Goal: Task Accomplishment & Management: Manage account settings

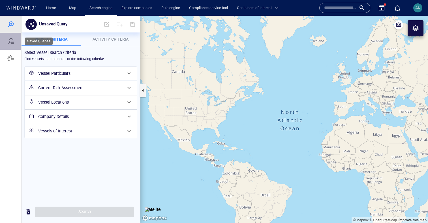
click at [15, 42] on div at bounding box center [10, 41] width 21 height 17
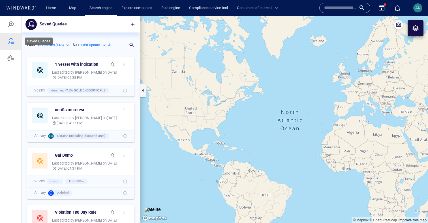
scroll to position [169, 119]
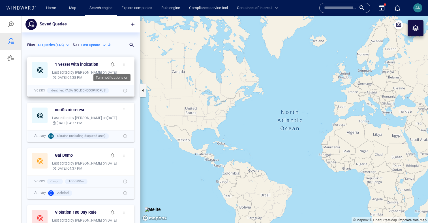
click at [111, 64] on span "button" at bounding box center [112, 64] width 5 height 5
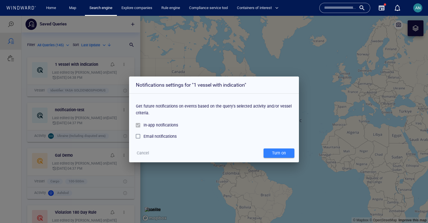
click at [157, 137] on div "Email notifications" at bounding box center [159, 136] width 33 height 7
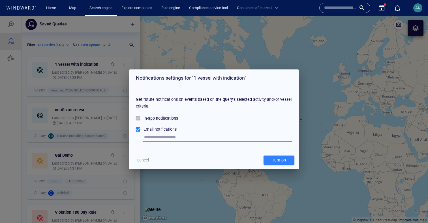
click at [160, 135] on div "Email notifications" at bounding box center [214, 129] width 156 height 11
click at [158, 140] on input "text" at bounding box center [218, 138] width 148 height 8
type input "**"
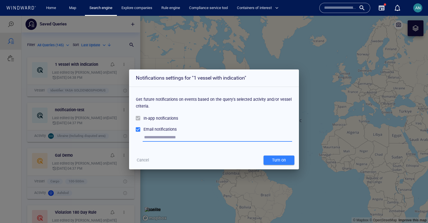
click at [287, 160] on span "Turn on" at bounding box center [278, 160] width 25 height 7
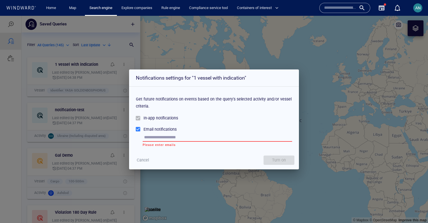
click at [224, 139] on input "text" at bounding box center [218, 138] width 148 height 8
type input "**********"
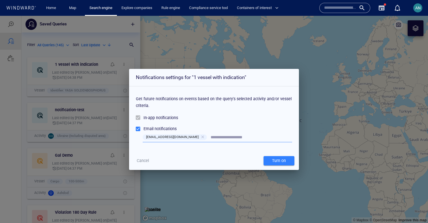
click at [280, 151] on div "Notifications settings for "1 vessel with indication" Get future notifications …" at bounding box center [214, 119] width 170 height 101
click at [279, 161] on div "Turn on" at bounding box center [279, 160] width 16 height 9
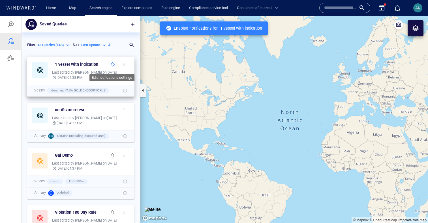
click at [113, 64] on span "button" at bounding box center [112, 64] width 5 height 5
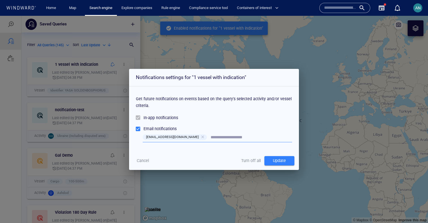
click at [253, 163] on span "Turn off all" at bounding box center [251, 161] width 20 height 7
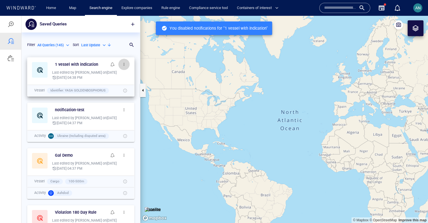
click at [126, 64] on span "button" at bounding box center [124, 64] width 5 height 5
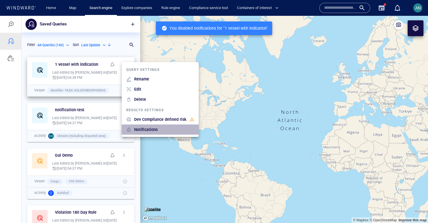
click at [159, 127] on div "Notifications" at bounding box center [164, 129] width 62 height 9
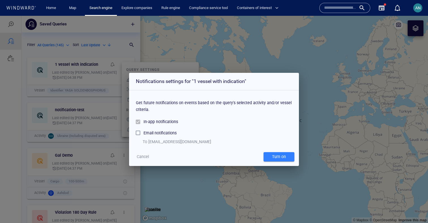
click at [140, 123] on div at bounding box center [140, 122] width 8 height 11
click at [136, 121] on div at bounding box center [140, 122] width 8 height 11
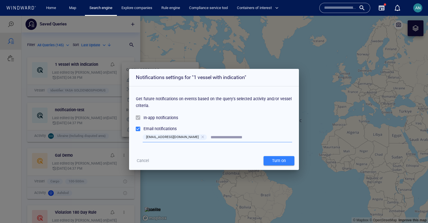
click at [281, 164] on div "Turn on" at bounding box center [279, 160] width 16 height 9
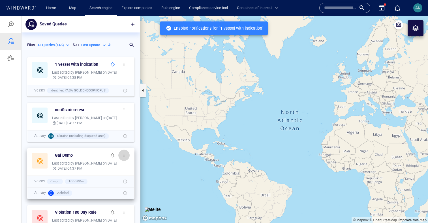
click at [126, 154] on span "button" at bounding box center [124, 155] width 5 height 5
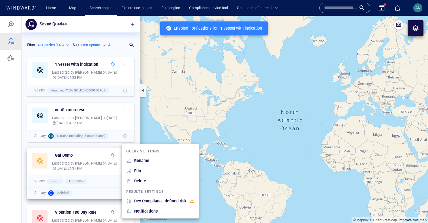
click at [139, 211] on p "Notifications" at bounding box center [145, 211] width 23 height 7
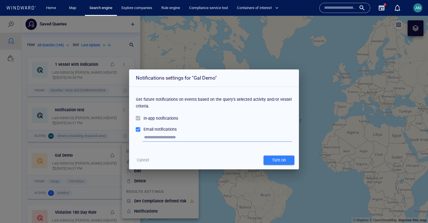
click at [165, 142] on div at bounding box center [214, 142] width 156 height 14
click at [171, 137] on input "text" at bounding box center [218, 138] width 148 height 8
type input "**********"
click at [284, 162] on div "Turn on" at bounding box center [279, 160] width 16 height 9
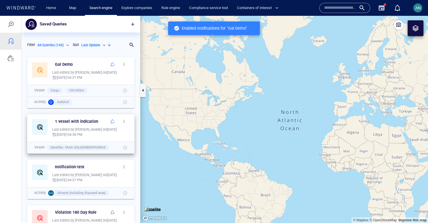
click at [115, 124] on button "button" at bounding box center [112, 121] width 11 height 11
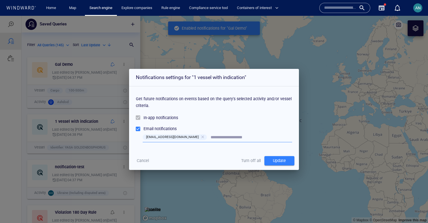
click at [254, 161] on span "Turn off all" at bounding box center [251, 161] width 20 height 7
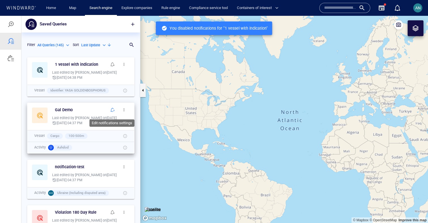
click at [112, 112] on span "button" at bounding box center [112, 110] width 5 height 5
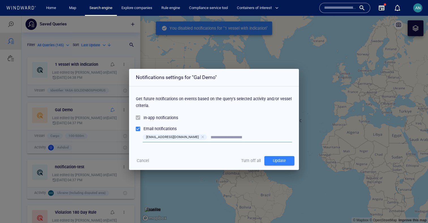
click at [247, 160] on span "Turn off all" at bounding box center [251, 161] width 20 height 7
